Goal: Communication & Community: Answer question/provide support

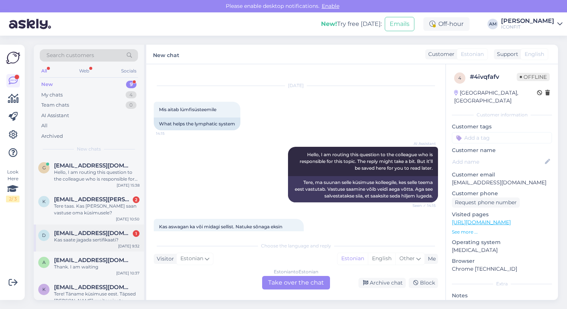
click at [93, 241] on div "Kas saate jagada sertifikaati?" at bounding box center [97, 239] width 86 height 7
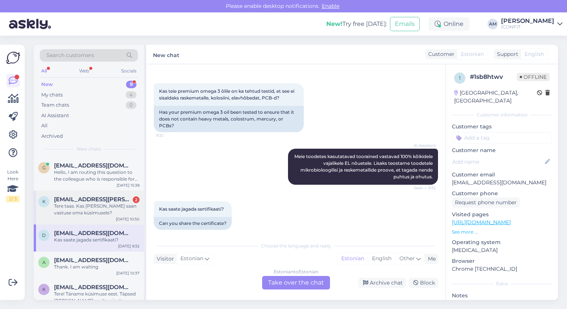
scroll to position [141, 0]
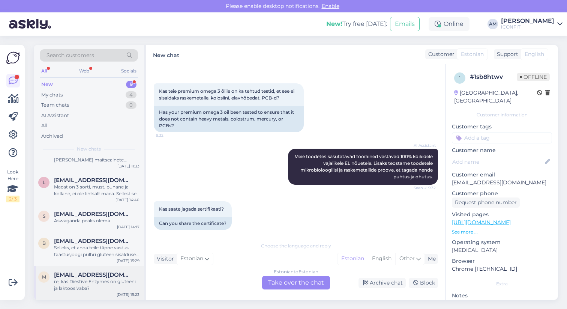
click at [85, 292] on div "m [EMAIL_ADDRESS][DOMAIN_NAME] re, kas Diestive Enzymes on gluteeni ja laktoosi…" at bounding box center [89, 283] width 110 height 34
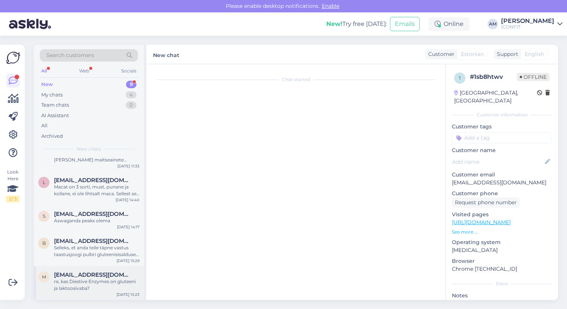
scroll to position [35, 0]
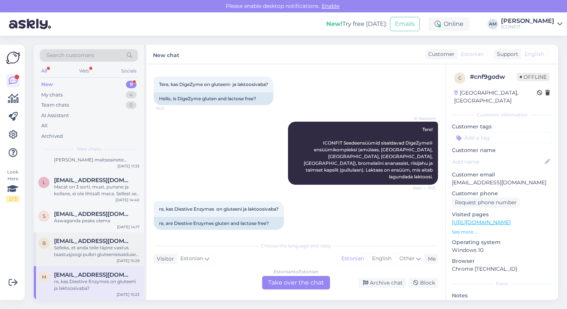
click at [82, 256] on div "Selleks, et anda teile täpne vastus taastusjoogi pulbri gluteenisisalduse kohta…" at bounding box center [97, 251] width 86 height 14
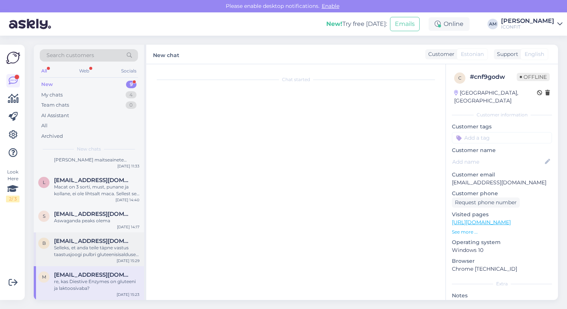
scroll to position [40, 0]
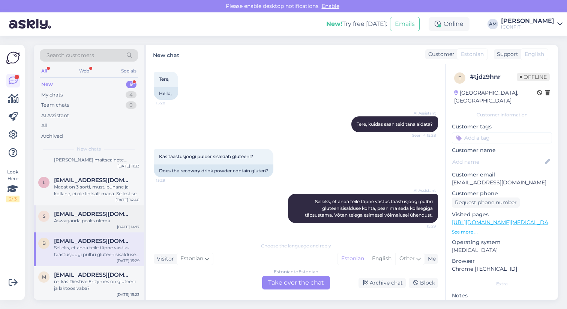
click at [73, 220] on div "Aswaganda peaks olema" at bounding box center [97, 220] width 86 height 7
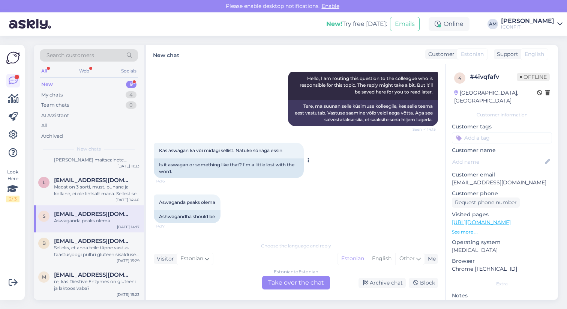
scroll to position [0, 0]
click at [285, 287] on div "Estonian to Estonian Take over the chat" at bounding box center [296, 283] width 68 height 14
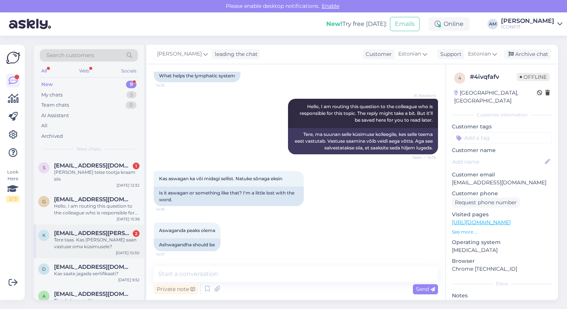
click at [105, 238] on div "Tere taas. Kas [PERSON_NAME] saan vastuse oma küsimusele?" at bounding box center [97, 243] width 86 height 14
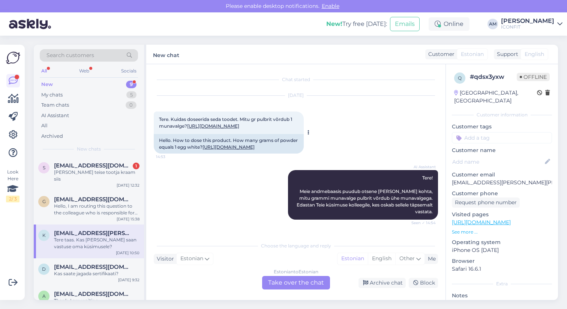
drag, startPoint x: 160, startPoint y: 119, endPoint x: 283, endPoint y: 150, distance: 127.4
click at [283, 134] on div "Tere. Kuidas doseerida seda toodet. Mitu gr pulbrit võrdub 1 munavalge? [URL][D…" at bounding box center [229, 122] width 150 height 23
copy span "Tere. Kuidas doseerida seda toodet. Mitu gr pulbrit võrdub 1 munavalge? [URL][D…"
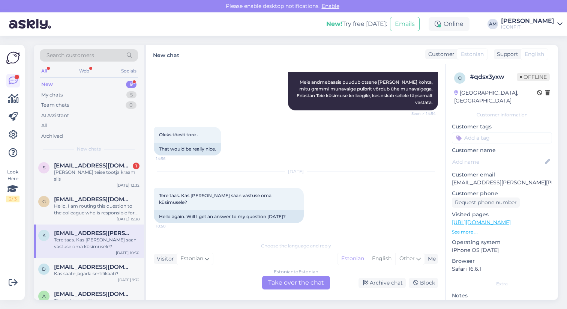
scroll to position [163, 0]
click at [291, 282] on div "Estonian to Estonian Take over the chat" at bounding box center [296, 283] width 68 height 14
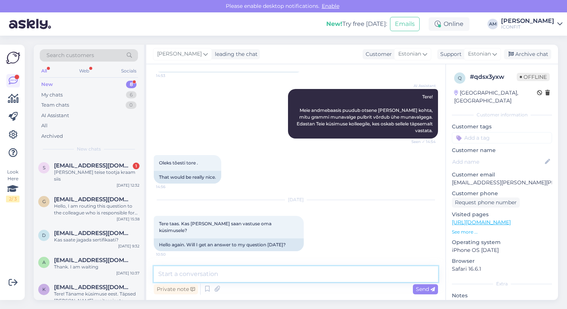
click at [220, 273] on textarea at bounding box center [296, 274] width 284 height 16
paste textarea "1 mõõtelusikatäis (25g) annab 21,4g valku"
type textarea "Tere! 1 mõõtelusikatäis (25g) annab 21,4g valku."
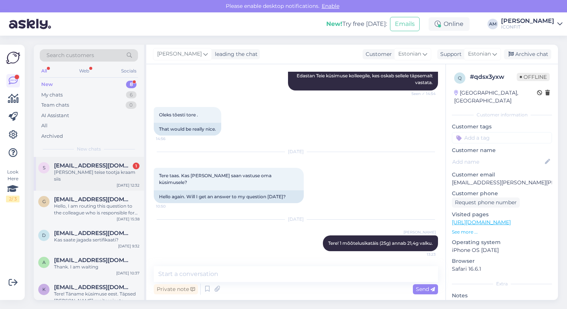
click at [90, 179] on div "s [PERSON_NAME][EMAIL_ADDRESS][DOMAIN_NAME] 1 [PERSON_NAME] teise tootja kraam …" at bounding box center [89, 174] width 110 height 34
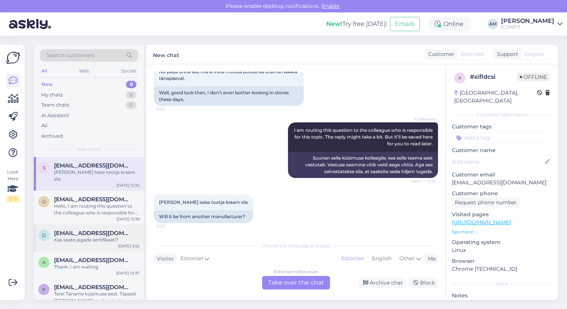
scroll to position [107, 0]
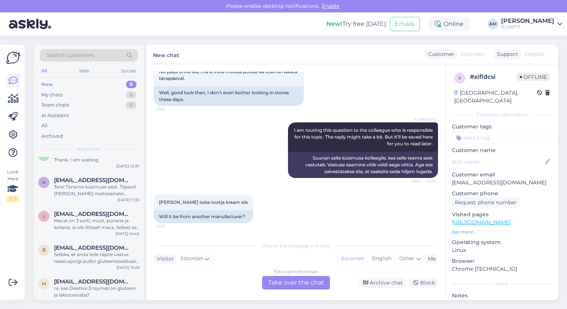
click at [290, 284] on div "Estonian to Estonian Take over the chat" at bounding box center [296, 283] width 68 height 14
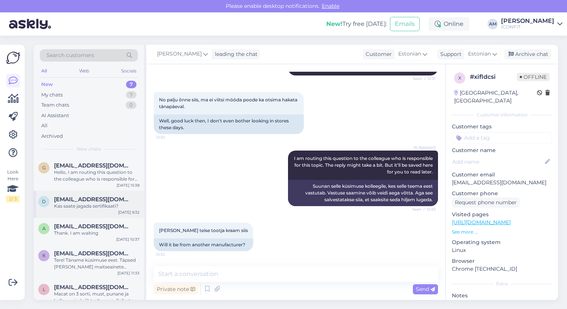
scroll to position [80, 0]
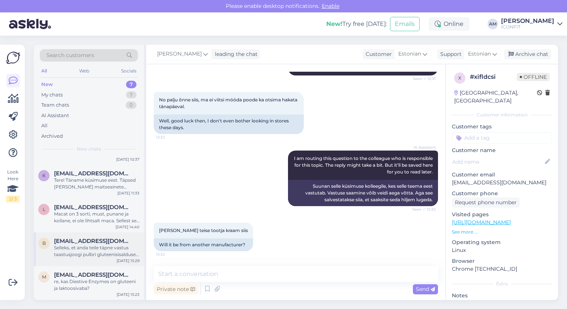
click at [84, 249] on div "Selleks, et anda teile täpne vastus taastusjoogi pulbri gluteenisisalduse kohta…" at bounding box center [97, 251] width 86 height 14
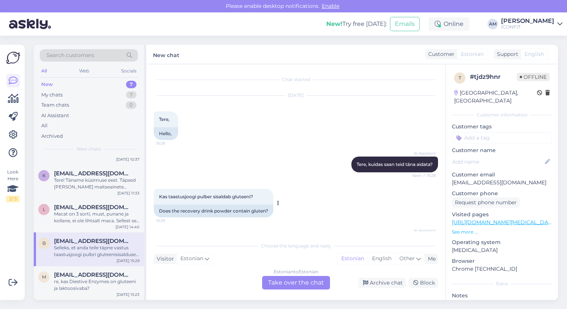
scroll to position [40, 0]
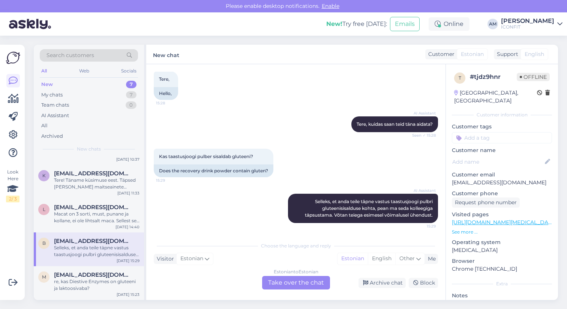
click at [495, 219] on link "[URL][DOMAIN_NAME][MEDICAL_DATA]" at bounding box center [504, 222] width 105 height 7
click at [99, 227] on div "l [EMAIL_ADDRESS][DOMAIN_NAME] Macat on 3 sorti, must, punane ja kollane, ei ol…" at bounding box center [89, 215] width 110 height 34
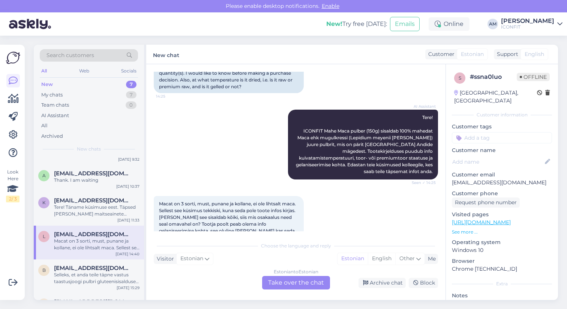
scroll to position [177, 0]
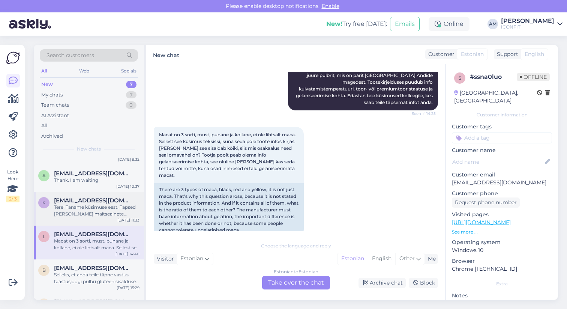
click at [87, 208] on div "Tere! Täname küsimuse eest. Täpsed [PERSON_NAME] maitseainete koostisosad ICONF…" at bounding box center [97, 211] width 86 height 14
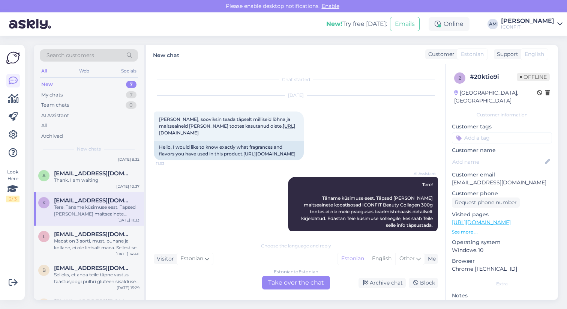
scroll to position [17, 0]
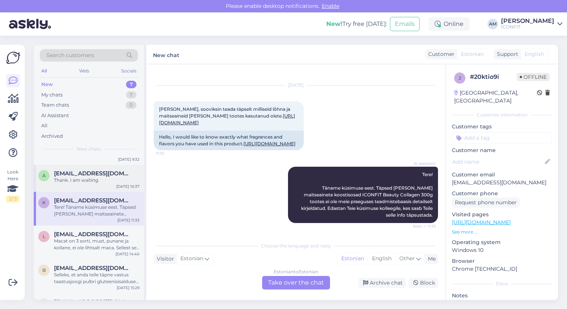
click at [93, 183] on div "Thank. I am waiting" at bounding box center [97, 180] width 86 height 7
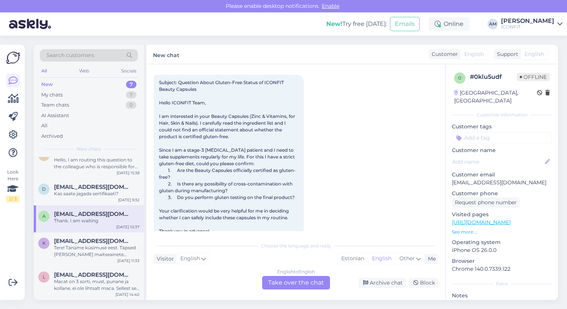
scroll to position [0, 0]
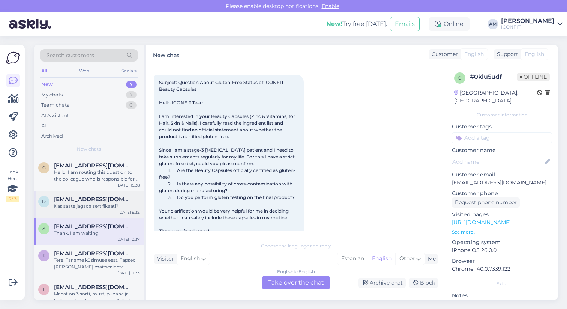
click at [83, 203] on div "Kas saate jagada sertifikaati?" at bounding box center [97, 206] width 86 height 7
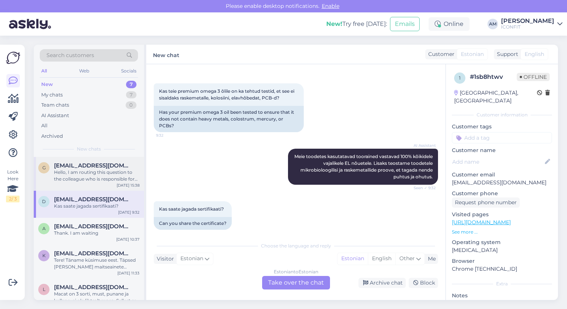
click at [94, 178] on div "Hello, I am routing this question to the colleague who is responsible for this …" at bounding box center [97, 176] width 86 height 14
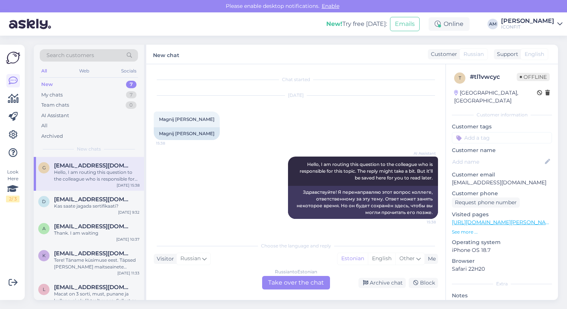
click at [302, 281] on div "Russian to Estonian Take over the chat" at bounding box center [296, 283] width 68 height 14
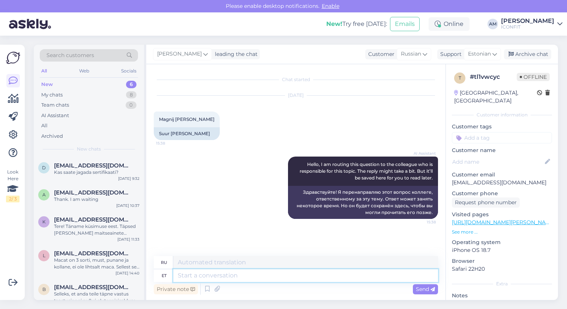
click at [216, 272] on textarea at bounding box center [305, 275] width 265 height 13
type textarea "Tere!"
type textarea "Привет!"
type textarea "Tere! [GEOGRAPHIC_DATA]"
type textarea "Привет, как дела?"
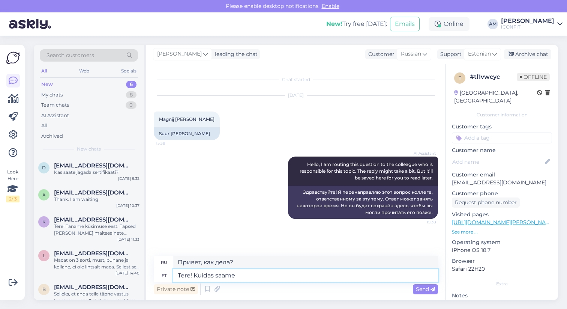
type textarea "Tere! Kuidas saame t"
type textarea "Здравствуйте! Как мы можем"
type textarea "Tere! Kuidas saame teid aid"
type textarea "Здравствуйте! Как с вами связаться?"
type textarea "Tere! Kuidas saame teid aidata?"
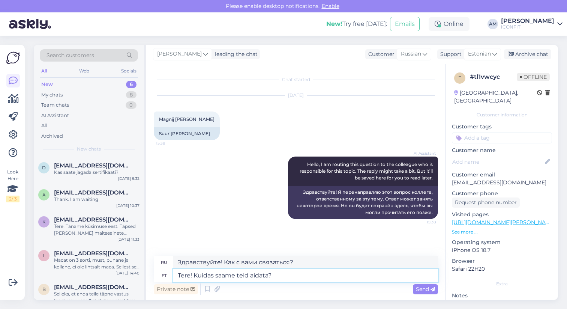
type textarea "Здравствуйте! Чем мы можем вам помочь?"
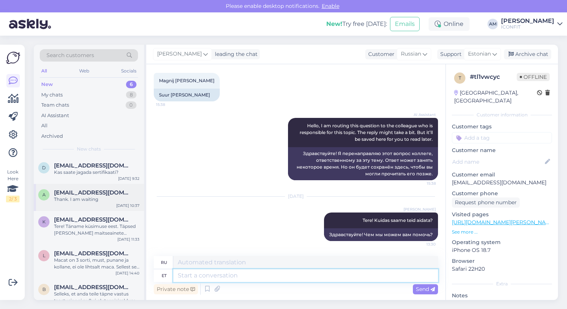
scroll to position [46, 0]
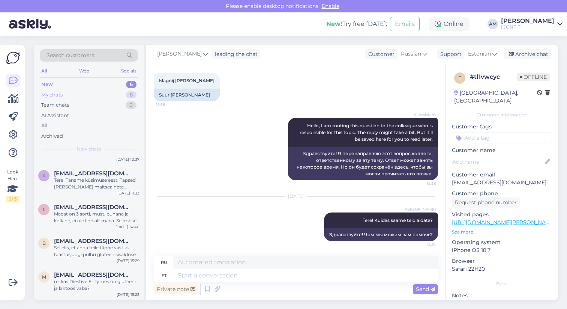
click at [66, 95] on div "My chats 8" at bounding box center [89, 95] width 98 height 11
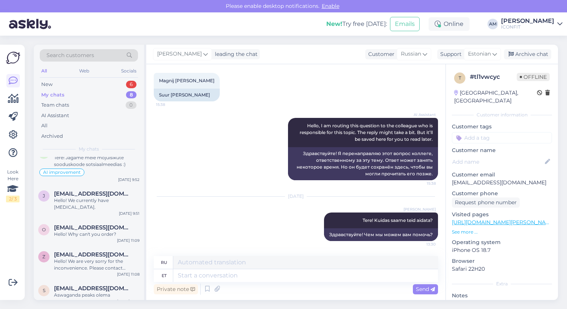
scroll to position [0, 0]
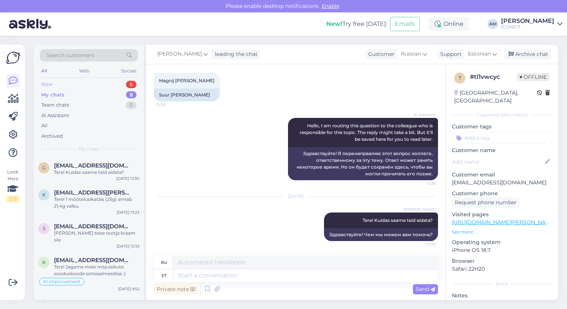
click at [92, 84] on div "New 6" at bounding box center [89, 84] width 98 height 11
